Goal: Navigation & Orientation: Find specific page/section

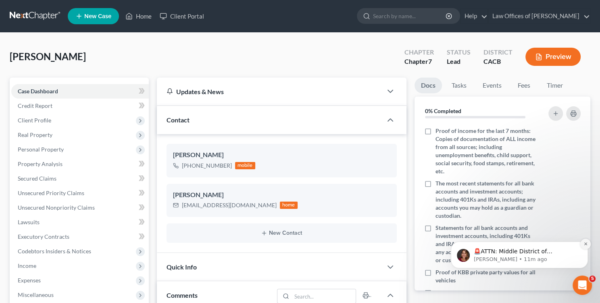
click at [587, 244] on icon "Dismiss notification" at bounding box center [586, 243] width 4 height 4
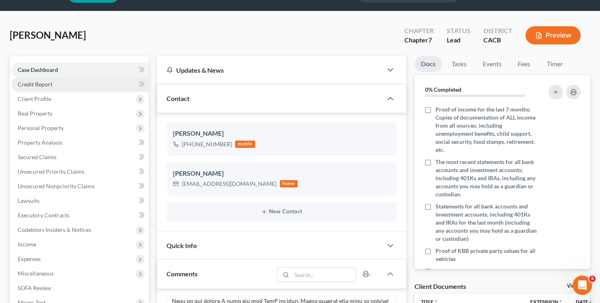
scroll to position [22, 0]
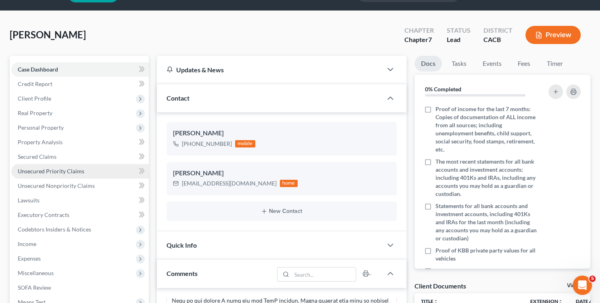
click at [77, 171] on span "Unsecured Priority Claims" at bounding box center [51, 170] width 67 height 7
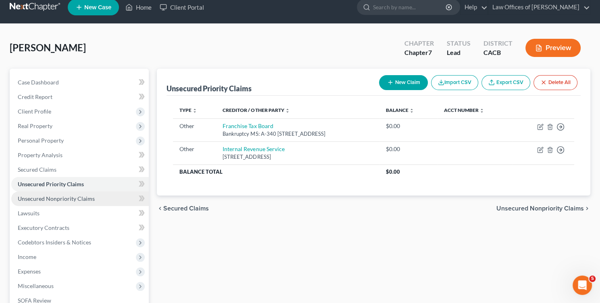
scroll to position [12, 0]
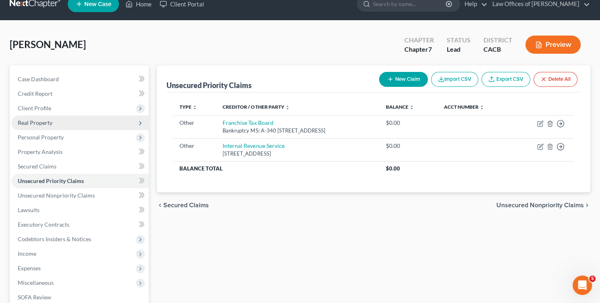
click at [64, 128] on span "Real Property" at bounding box center [80, 122] width 138 height 15
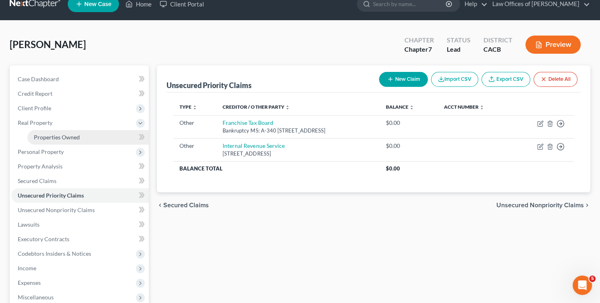
click at [80, 133] on link "Properties Owned" at bounding box center [87, 137] width 121 height 15
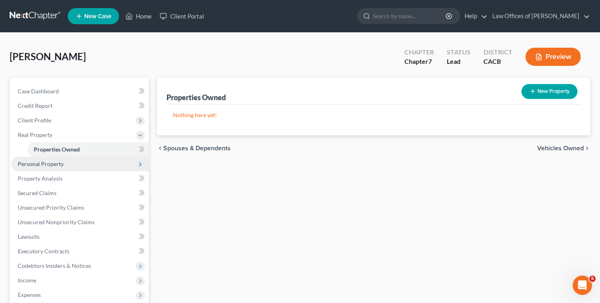
click at [71, 165] on span "Personal Property" at bounding box center [80, 164] width 138 height 15
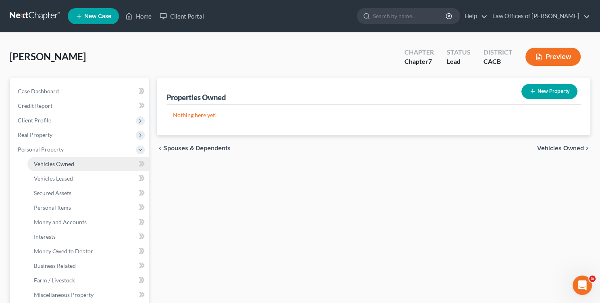
click at [78, 160] on link "Vehicles Owned" at bounding box center [87, 164] width 121 height 15
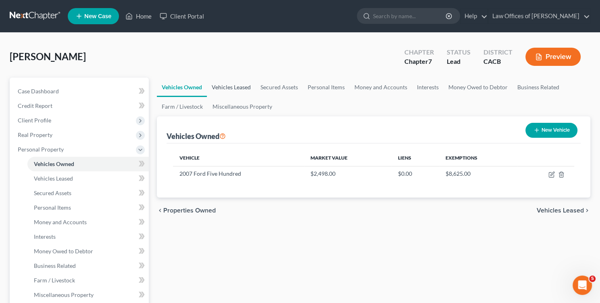
click at [236, 89] on link "Vehicles Leased" at bounding box center [231, 86] width 49 height 19
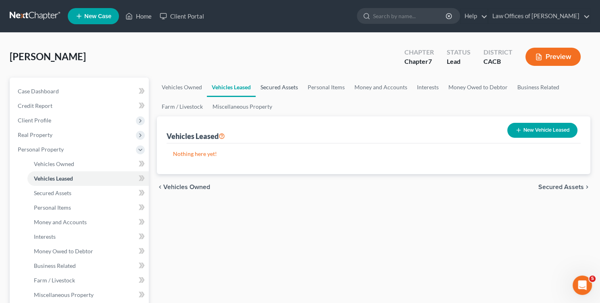
click at [285, 88] on link "Secured Assets" at bounding box center [279, 86] width 47 height 19
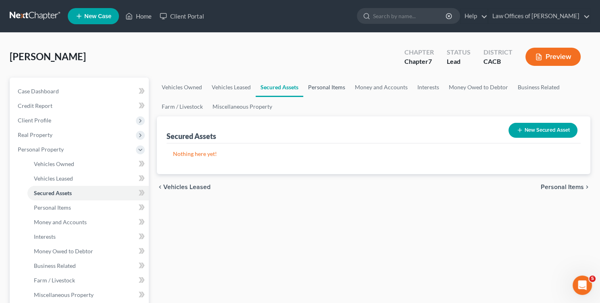
click at [326, 87] on link "Personal Items" at bounding box center [326, 86] width 47 height 19
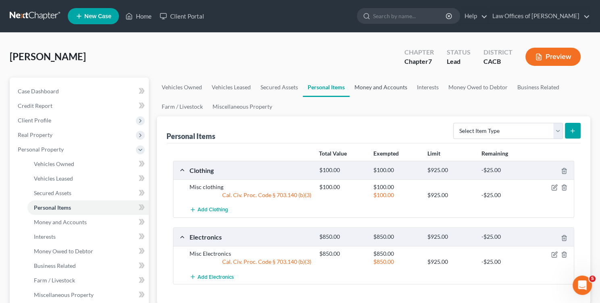
click at [375, 88] on link "Money and Accounts" at bounding box center [381, 86] width 63 height 19
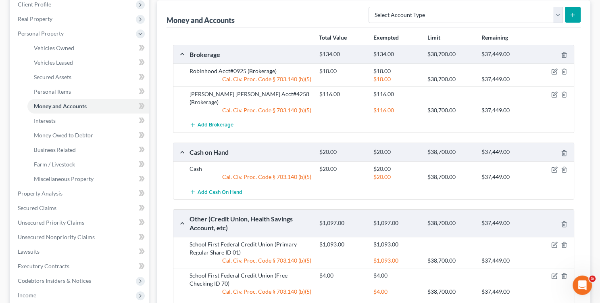
scroll to position [67, 0]
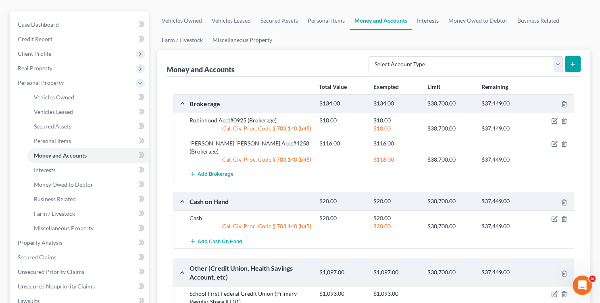
click at [435, 21] on link "Interests" at bounding box center [427, 20] width 31 height 19
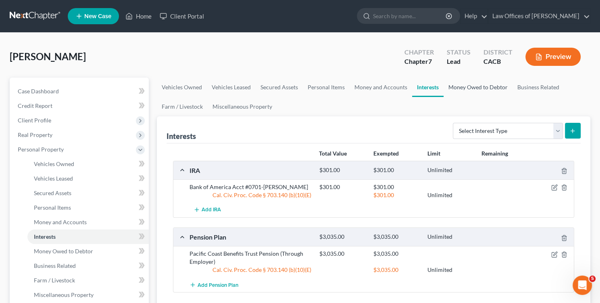
click at [462, 95] on link "Money Owed to Debtor" at bounding box center [478, 86] width 69 height 19
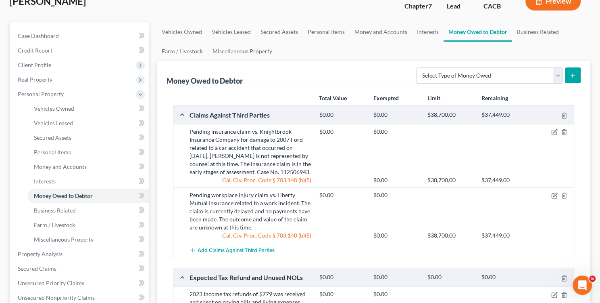
scroll to position [71, 0]
